Goal: Task Accomplishment & Management: Use online tool/utility

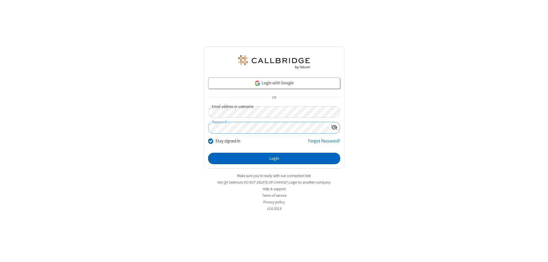
click at [274, 158] on button "Login" at bounding box center [274, 157] width 132 height 11
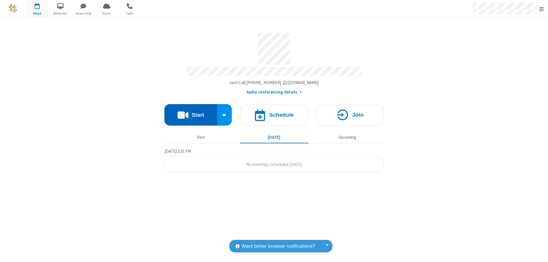
click at [191, 112] on button "Start" at bounding box center [190, 114] width 53 height 21
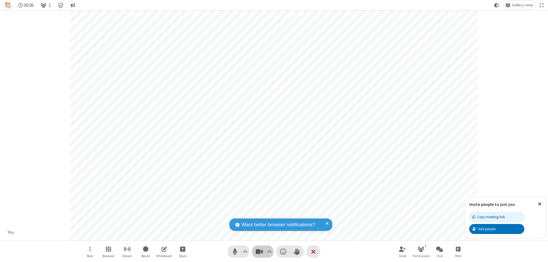
click at [259, 251] on span "Stop video (⌘+Shift+V)" at bounding box center [259, 251] width 9 height 8
click at [259, 251] on span "Start video (⌘+Shift+V)" at bounding box center [259, 251] width 9 height 8
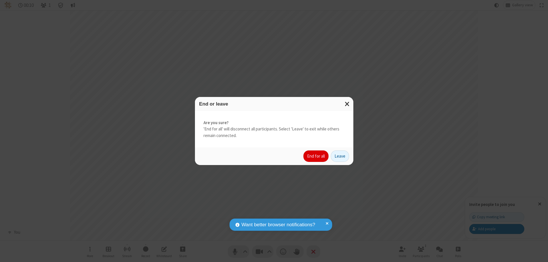
click at [316, 156] on button "End for all" at bounding box center [316, 155] width 25 height 11
